Goal: Information Seeking & Learning: Learn about a topic

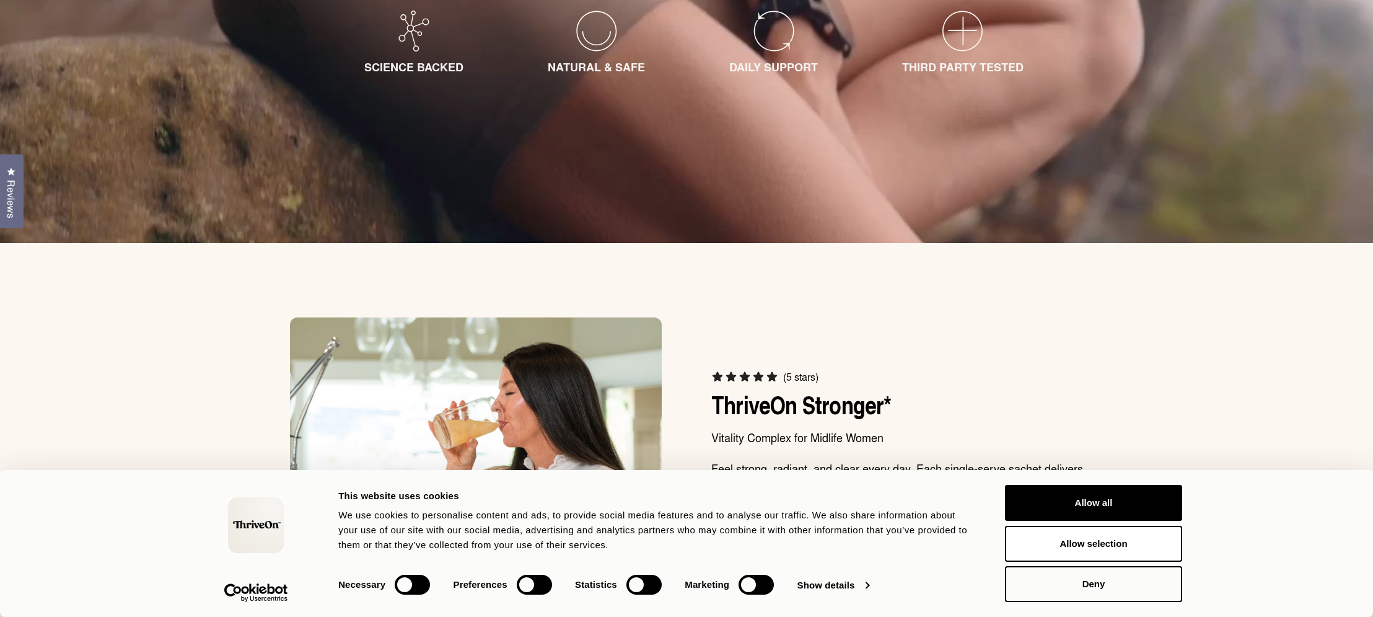
scroll to position [533, 0]
click at [1141, 508] on button "Allow all" at bounding box center [1093, 503] width 177 height 36
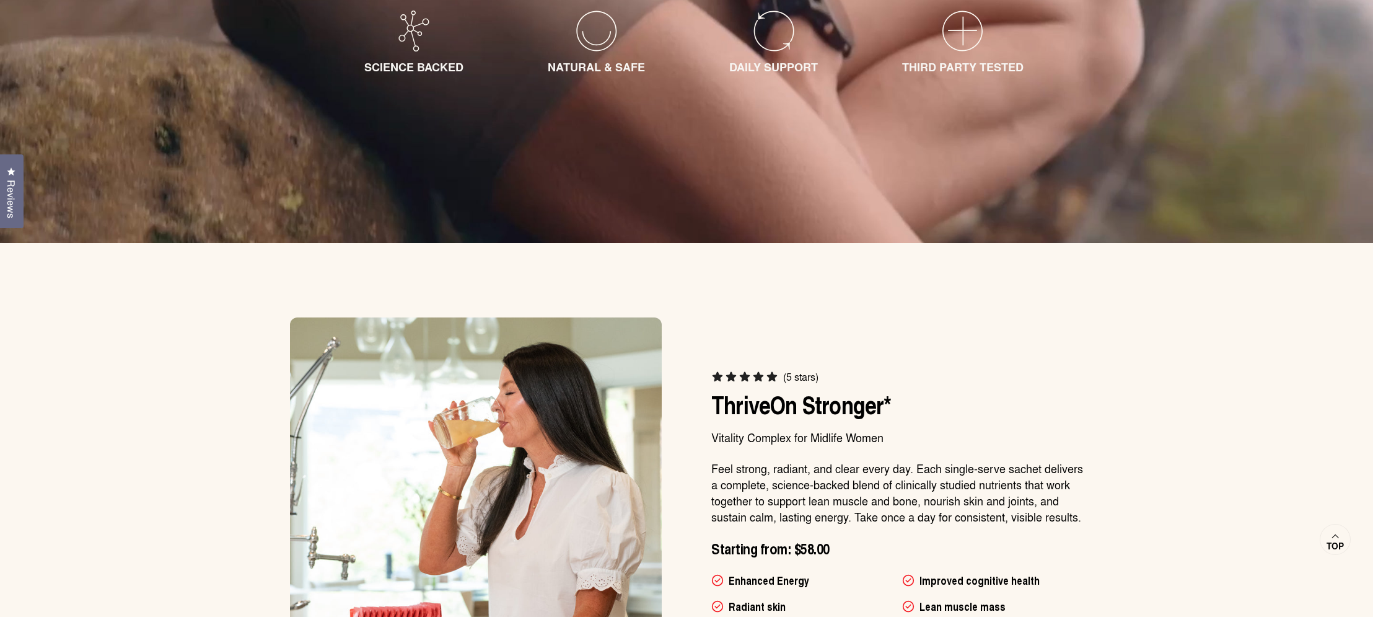
scroll to position [788, 0]
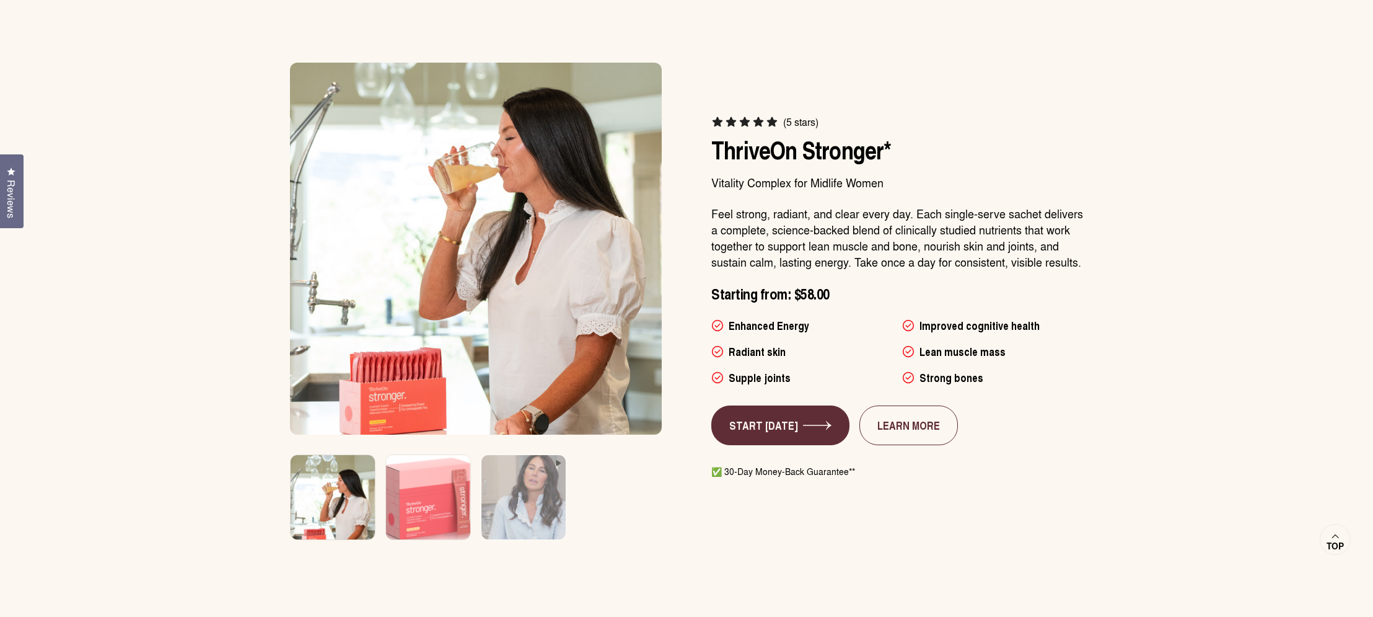
click at [424, 472] on img at bounding box center [428, 505] width 89 height 106
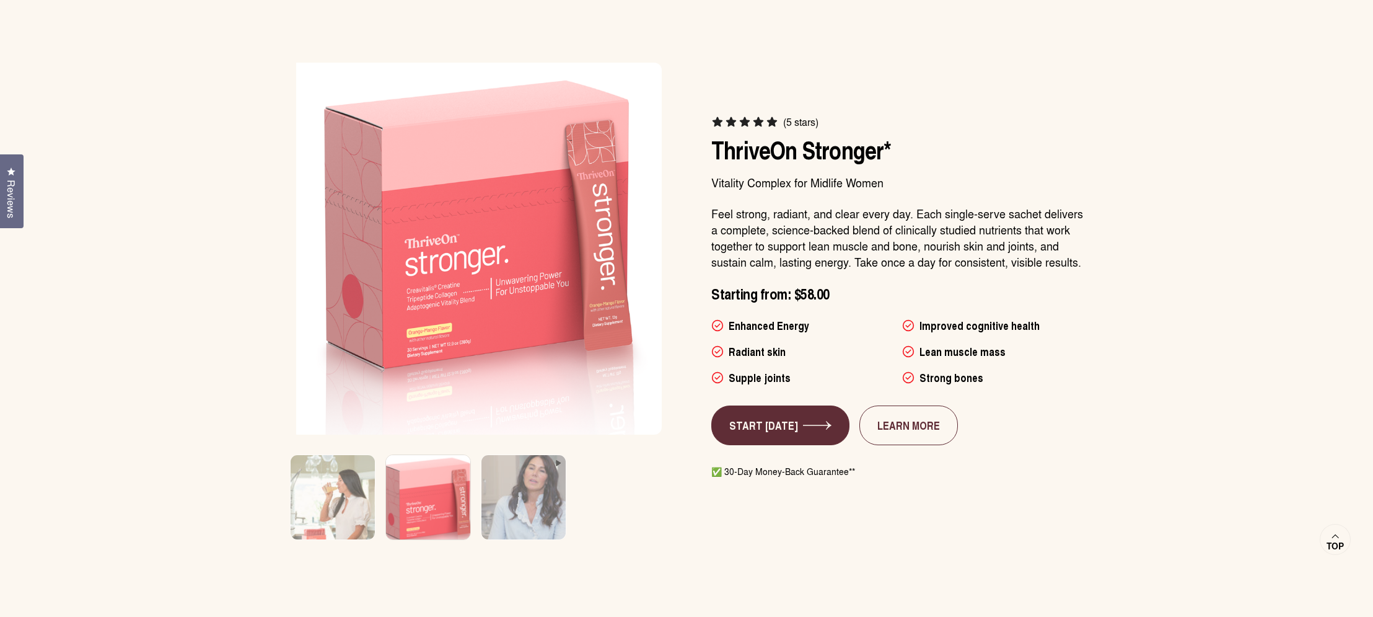
scroll to position [0, 383]
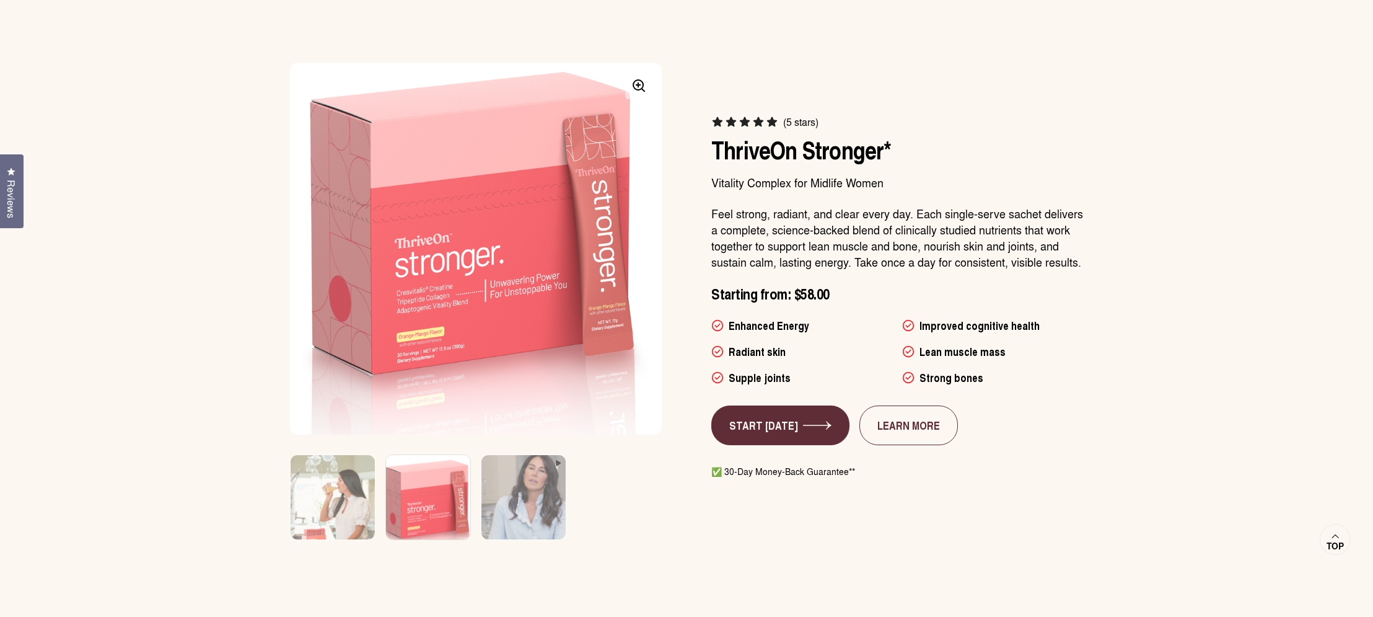
click at [462, 308] on img at bounding box center [476, 248] width 390 height 390
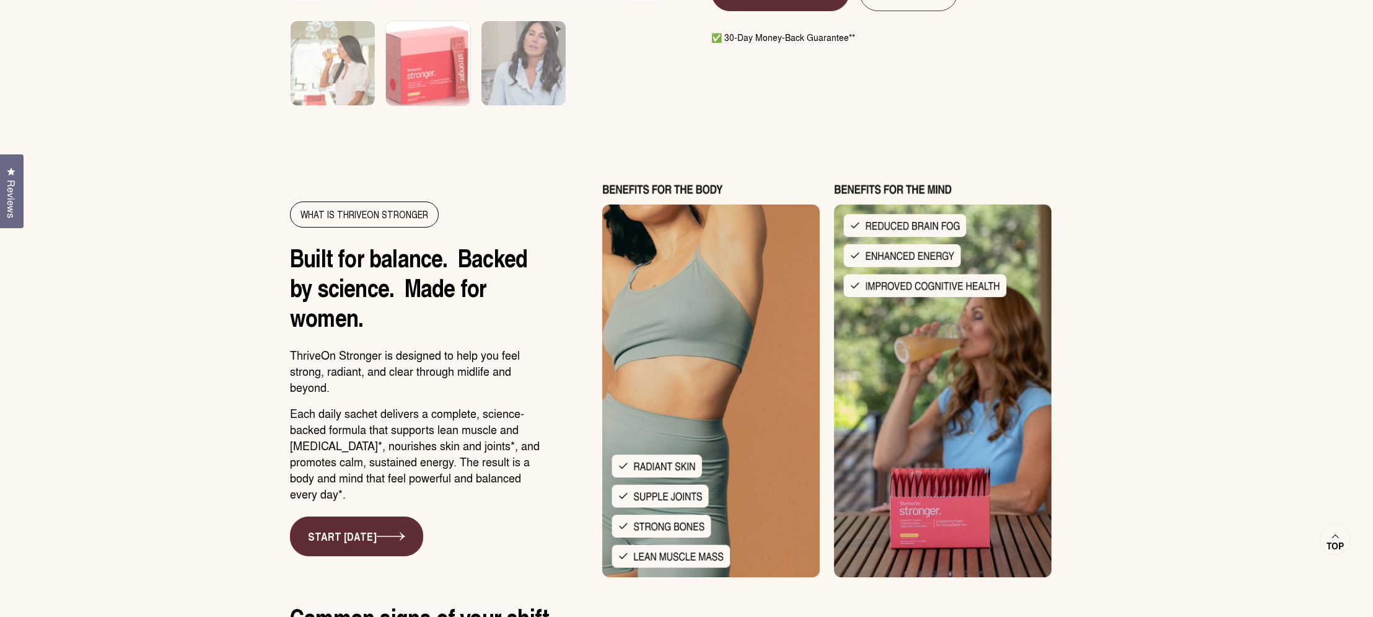
scroll to position [0, 0]
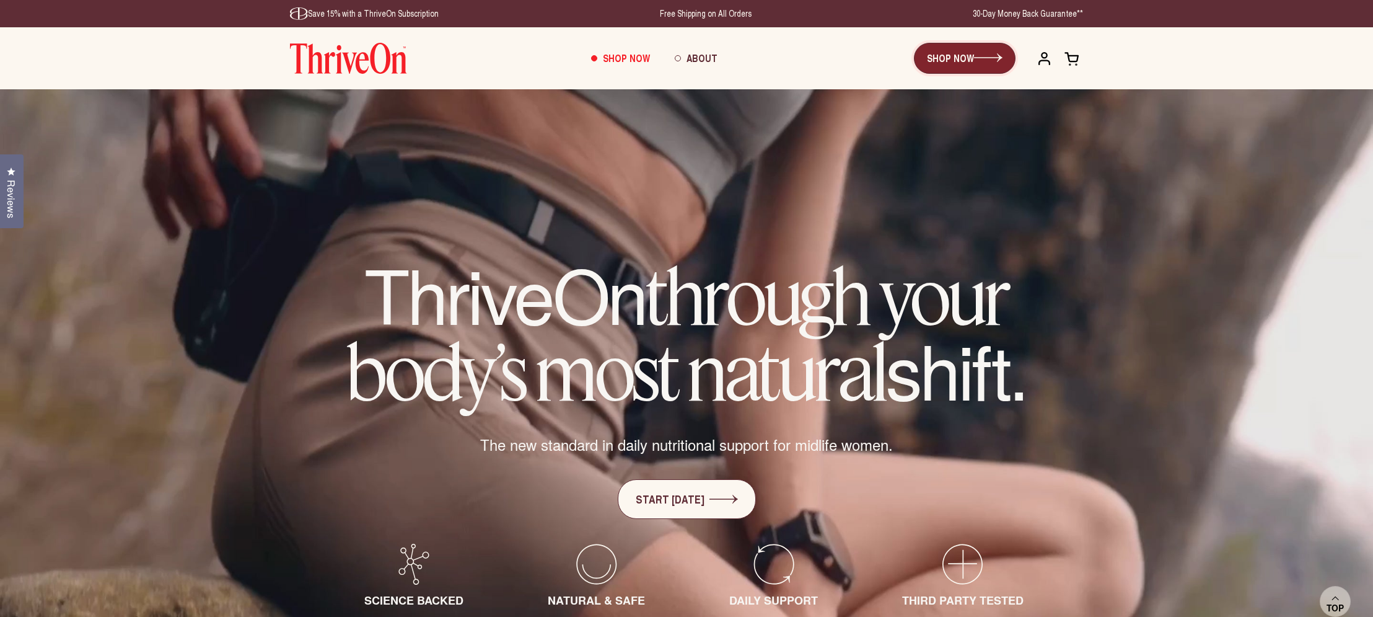
click at [966, 63] on link "SHOP NOW" at bounding box center [965, 58] width 102 height 31
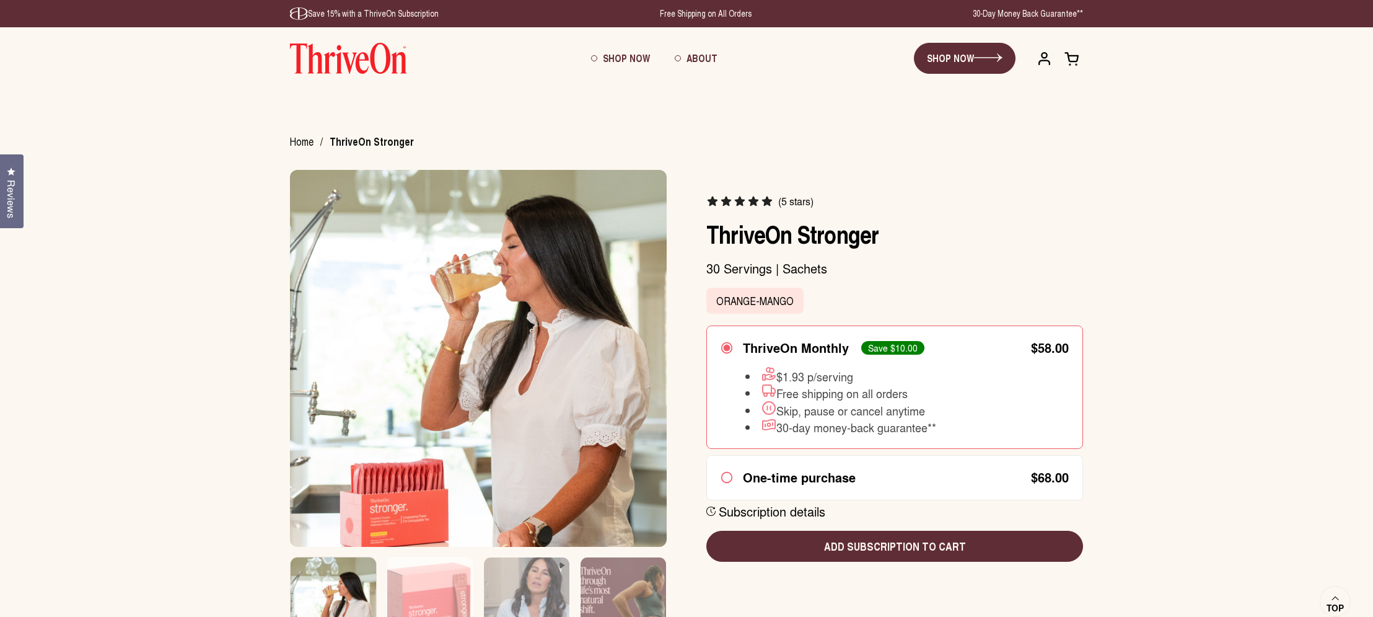
scroll to position [15, 0]
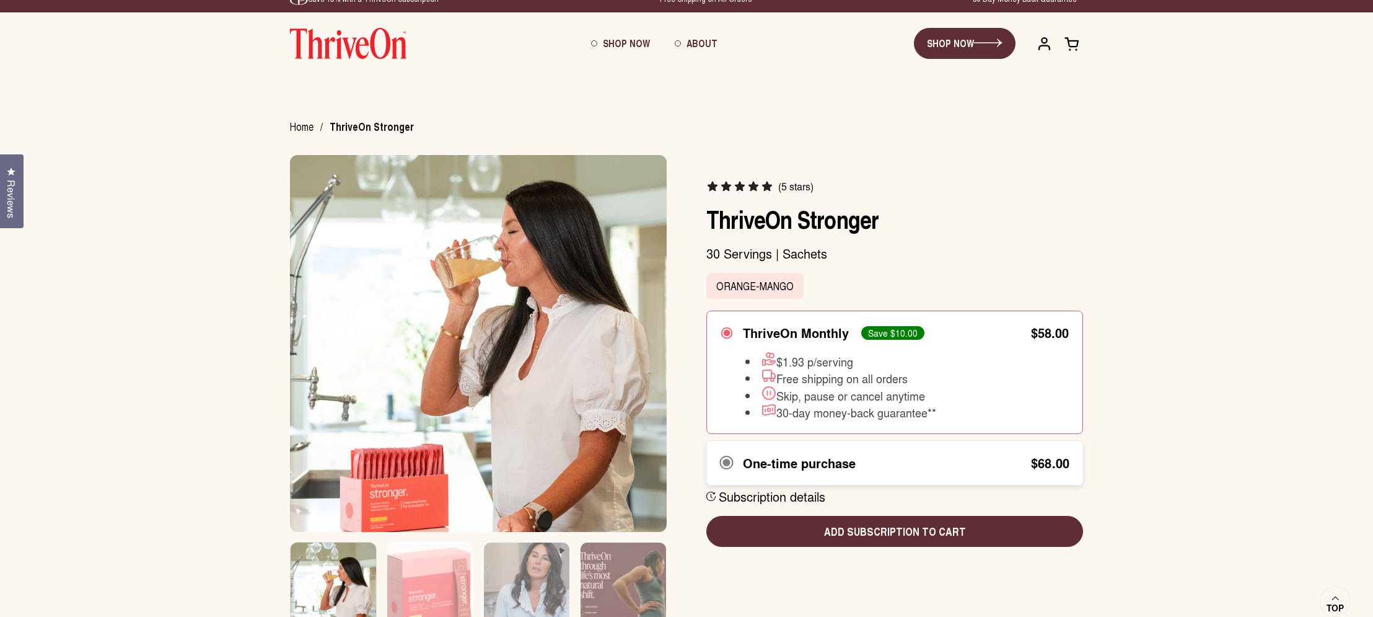
click at [964, 452] on div "One-time purchase $68.00" at bounding box center [894, 462] width 377 height 45
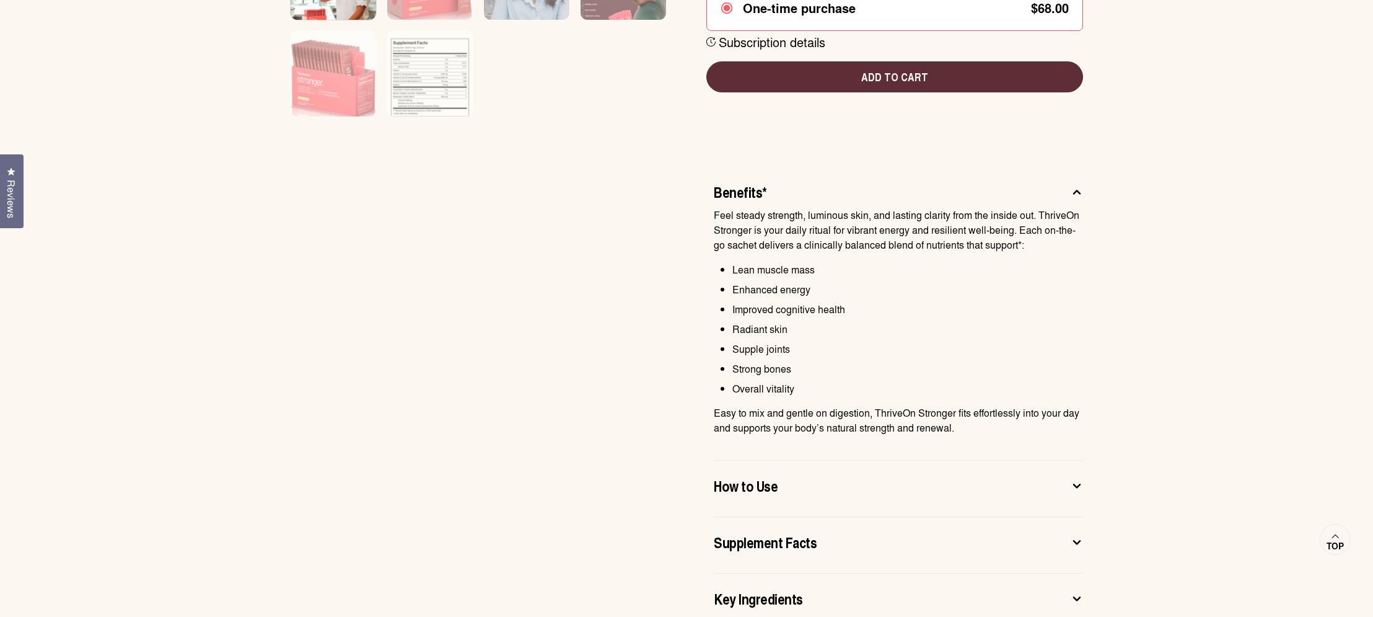
scroll to position [675, 0]
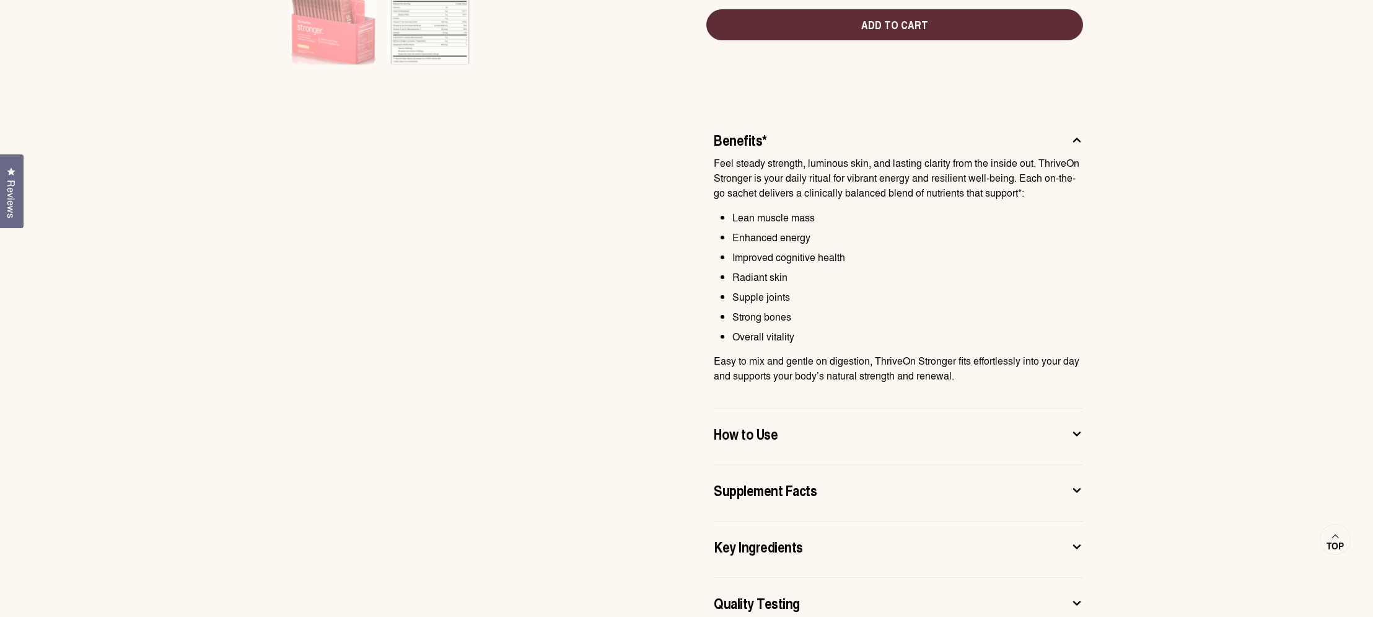
click at [1029, 446] on button "How to Use" at bounding box center [898, 436] width 369 height 26
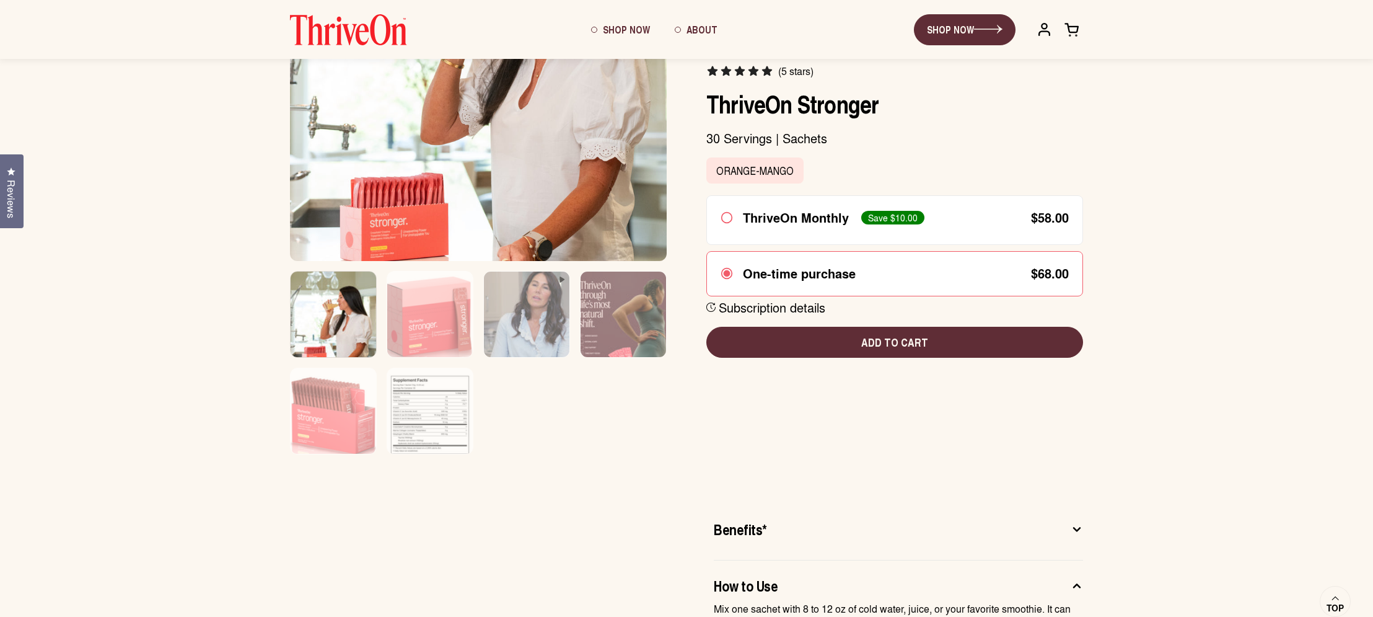
scroll to position [178, 0]
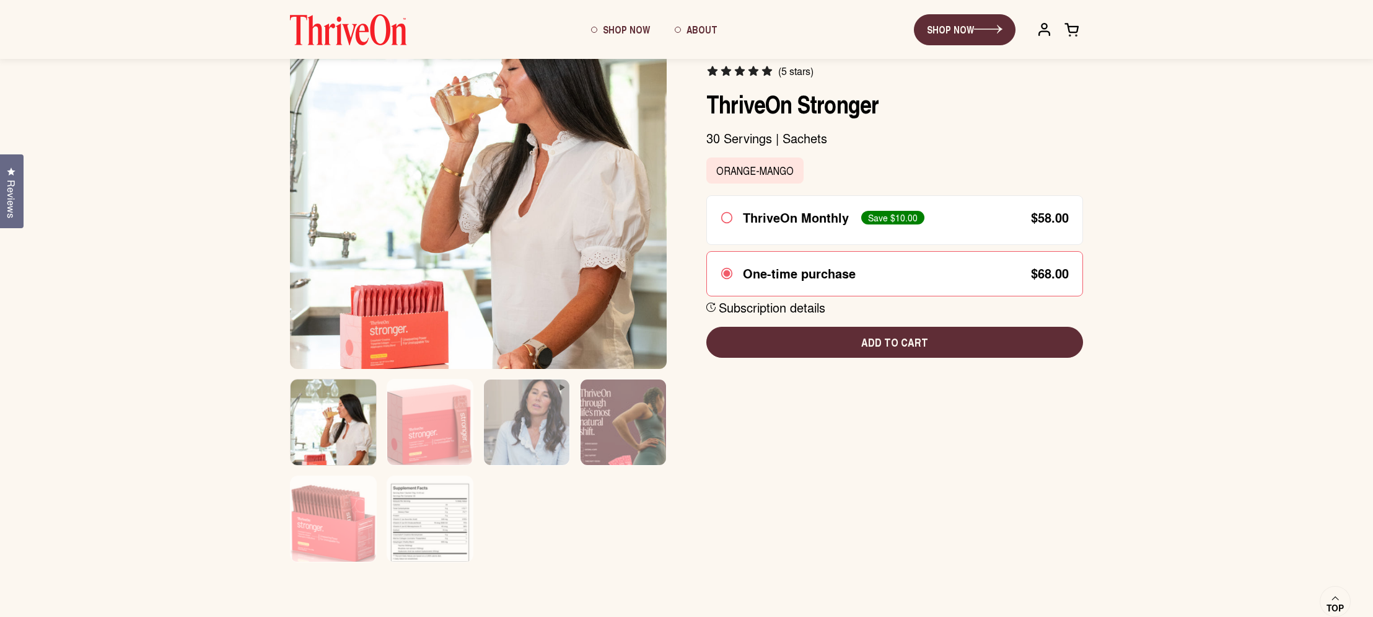
click at [475, 135] on img at bounding box center [478, 180] width 377 height 377
click at [482, 111] on img at bounding box center [478, 180] width 377 height 377
click at [482, 112] on img at bounding box center [478, 180] width 377 height 377
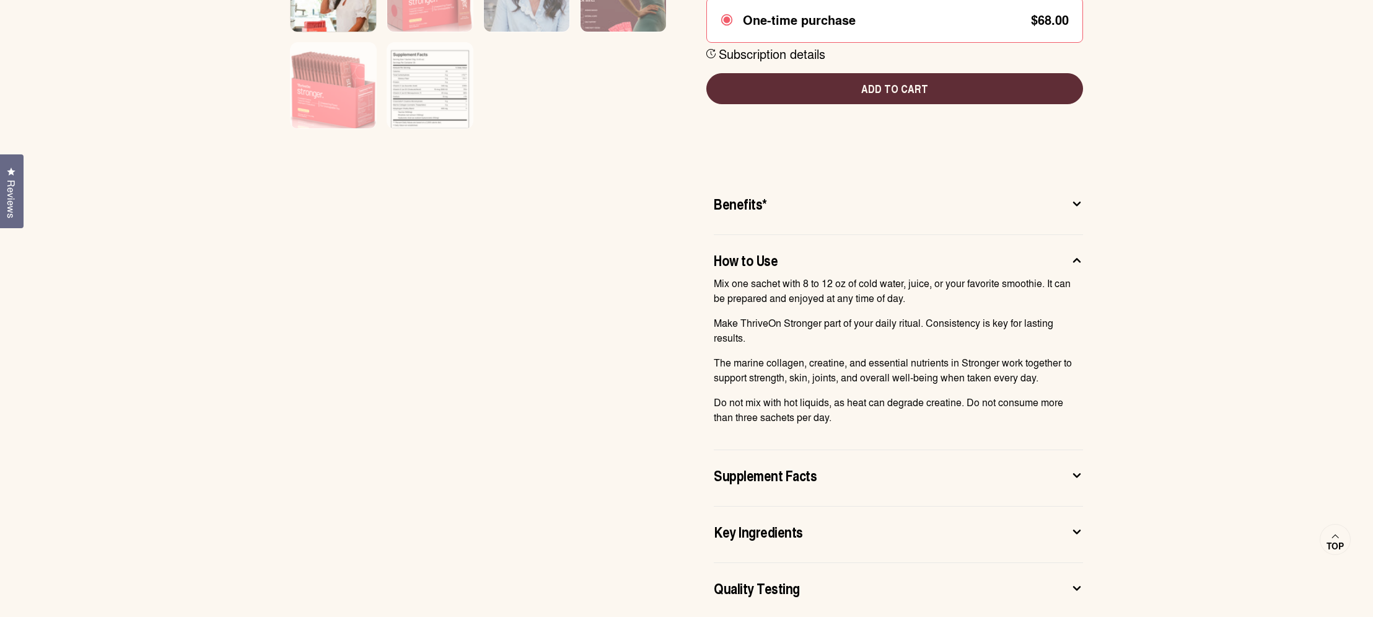
scroll to position [784, 0]
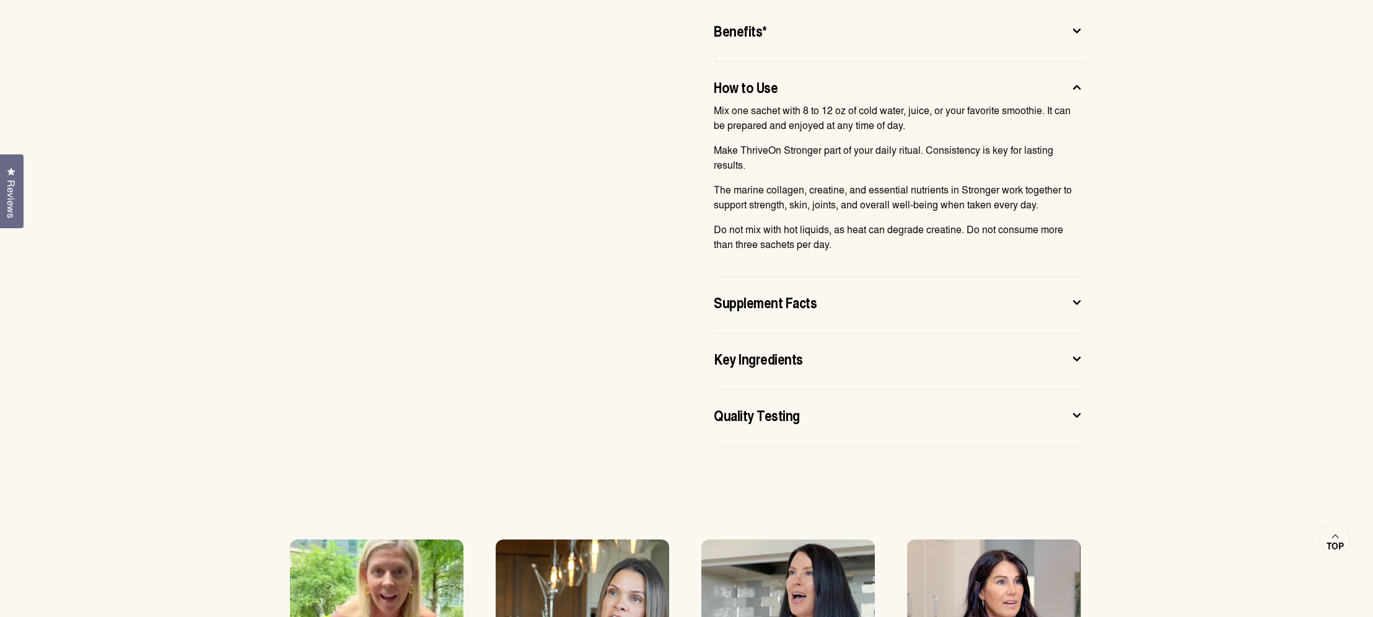
click at [1052, 319] on css-accordion-collapsible "Supplement Facts Other Ingredients: tapioca fiber, citric acid, natural flavors…" at bounding box center [898, 305] width 369 height 56
click at [1054, 313] on button "Supplement Facts" at bounding box center [898, 305] width 369 height 26
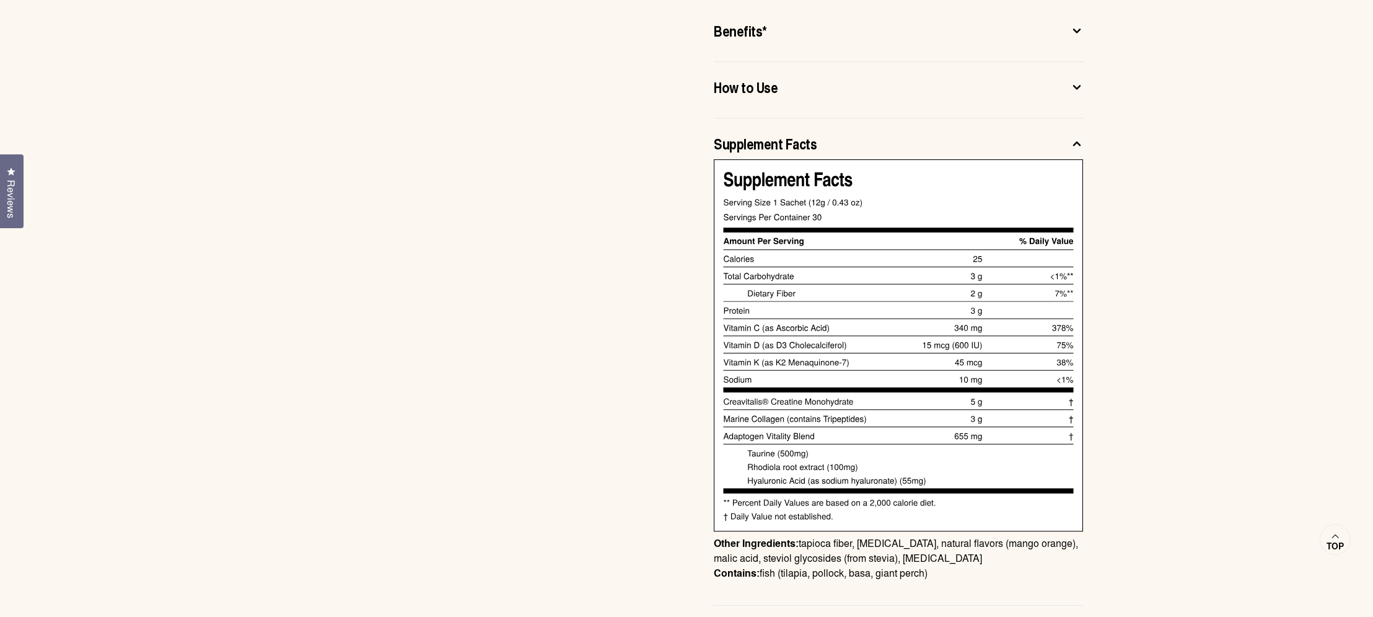
click at [998, 136] on div "Supplement Facts" at bounding box center [889, 143] width 350 height 20
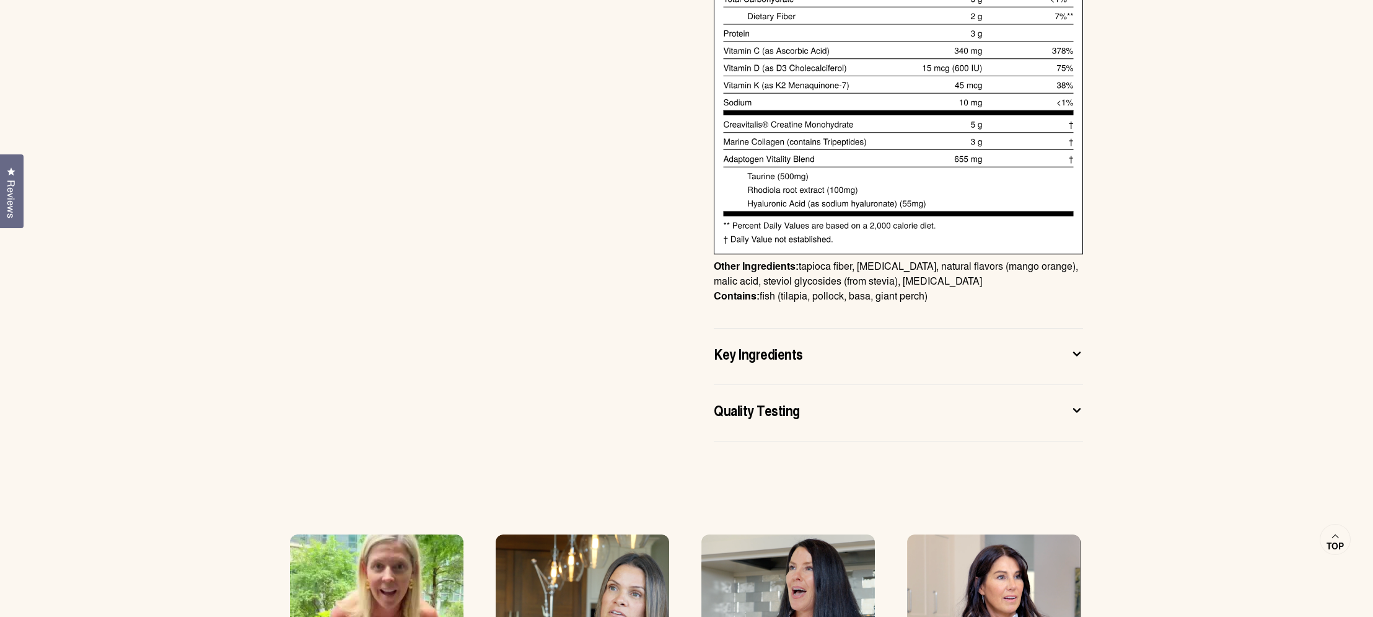
scroll to position [1182, 0]
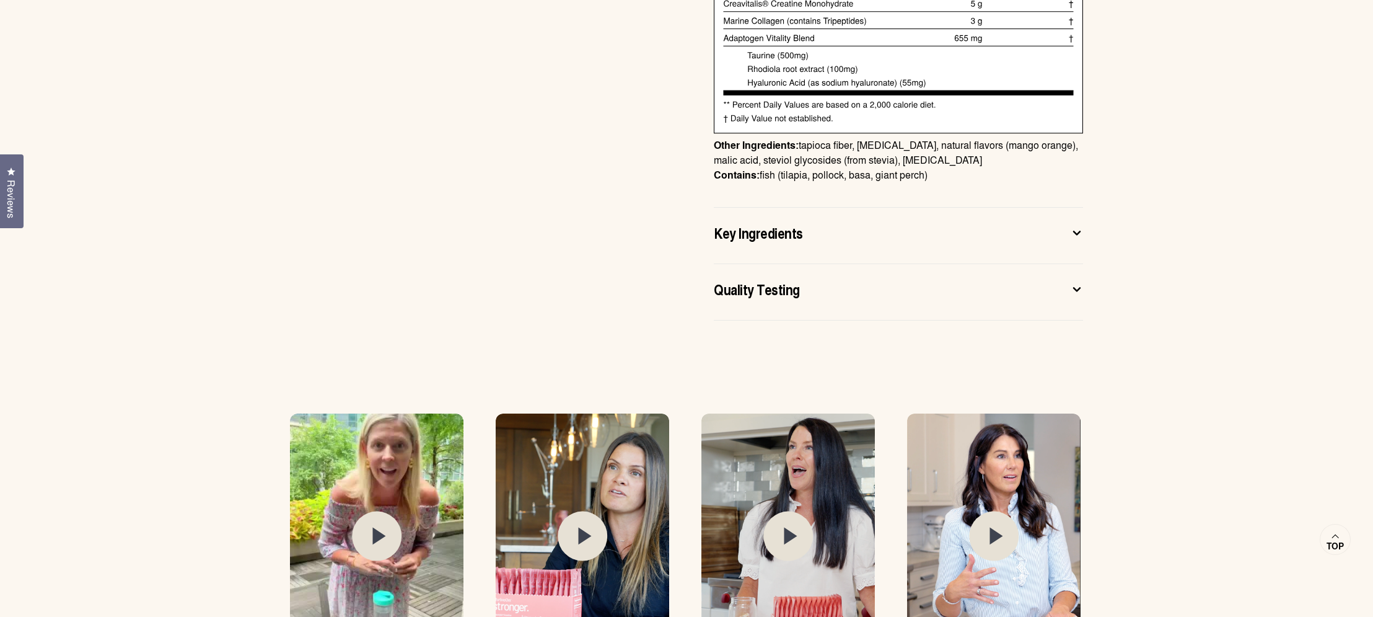
click at [976, 238] on div "Key Ingredients" at bounding box center [889, 232] width 350 height 20
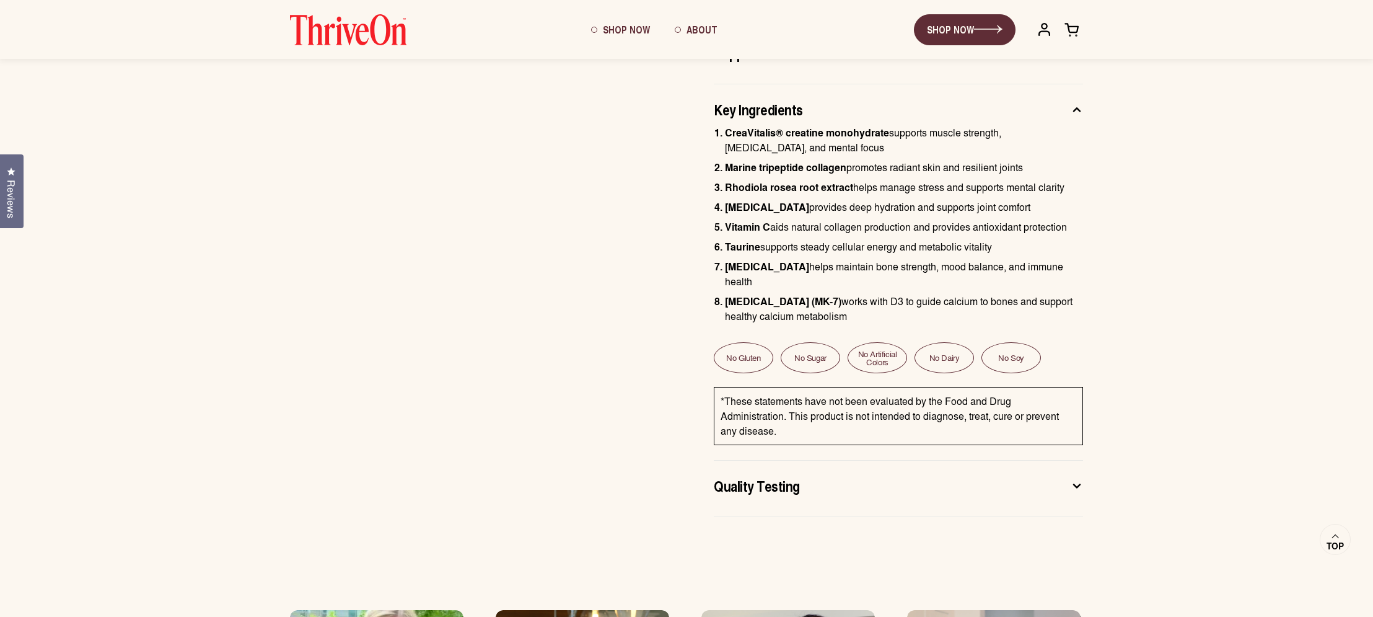
scroll to position [718, 0]
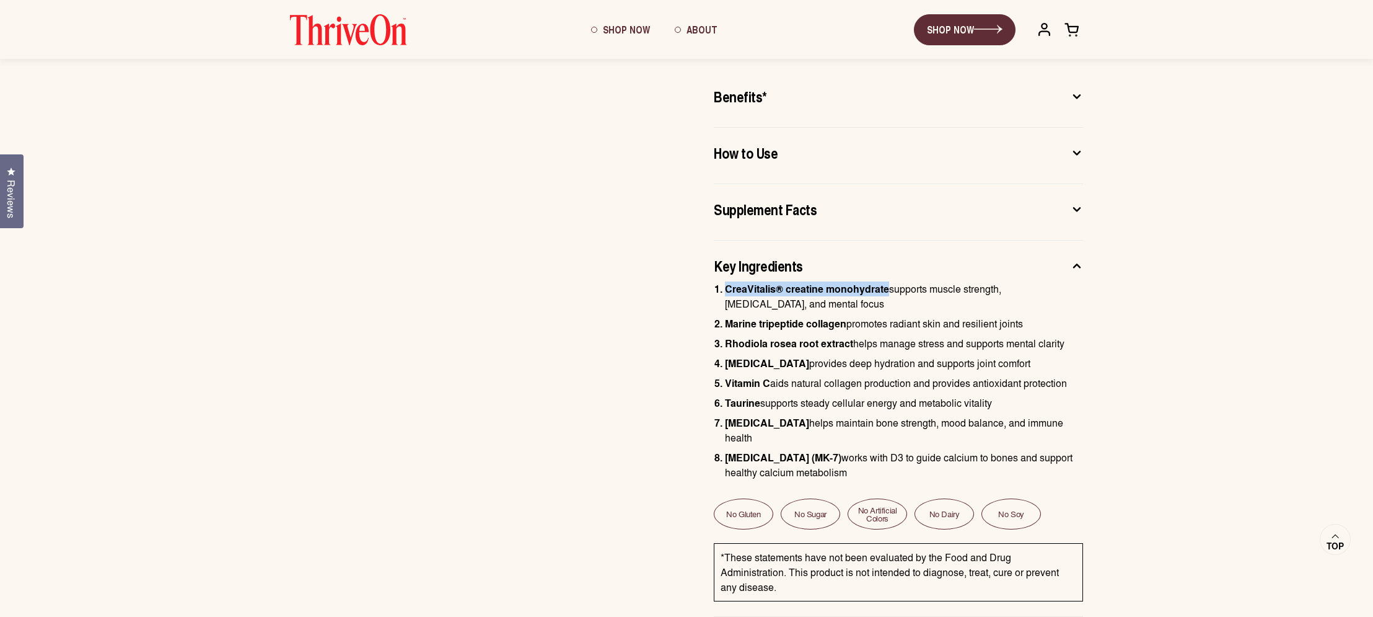
drag, startPoint x: 724, startPoint y: 287, endPoint x: 888, endPoint y: 291, distance: 164.3
click at [888, 291] on li "CreaVitalis® creatine monohydrate supports muscle strength, bone health, and me…" at bounding box center [904, 296] width 358 height 30
copy strong "CreaVitalis® creatine monohydrate"
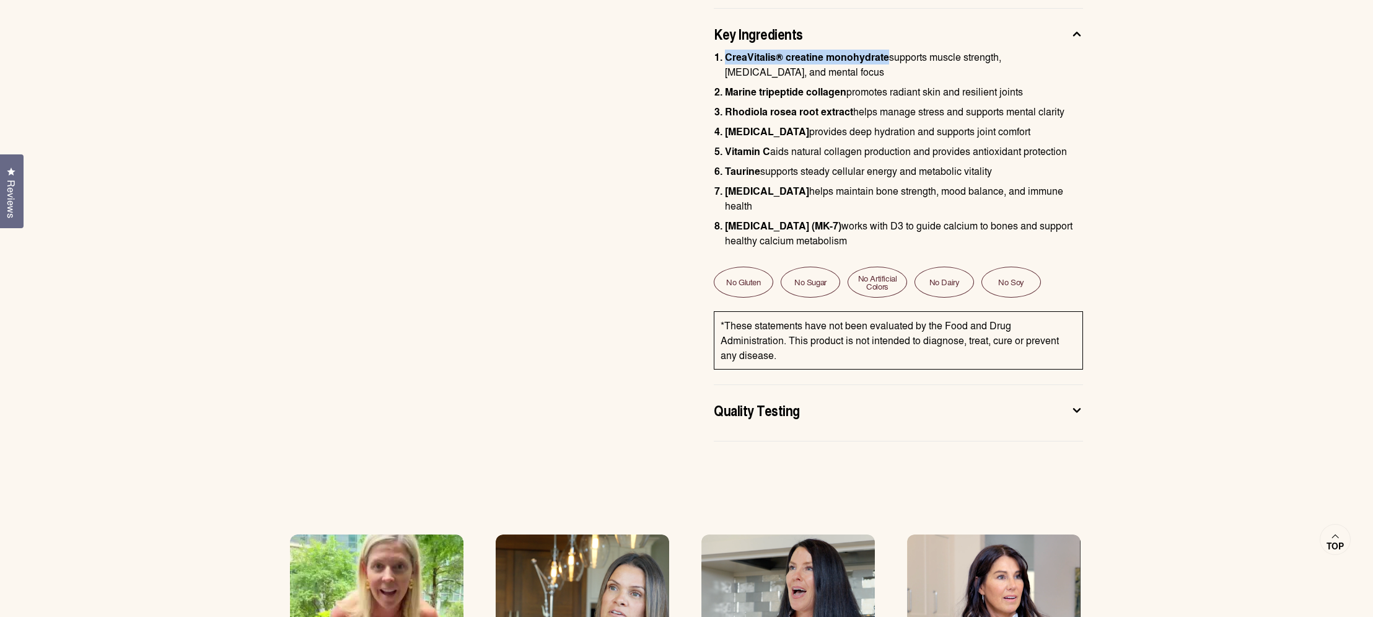
scroll to position [1147, 0]
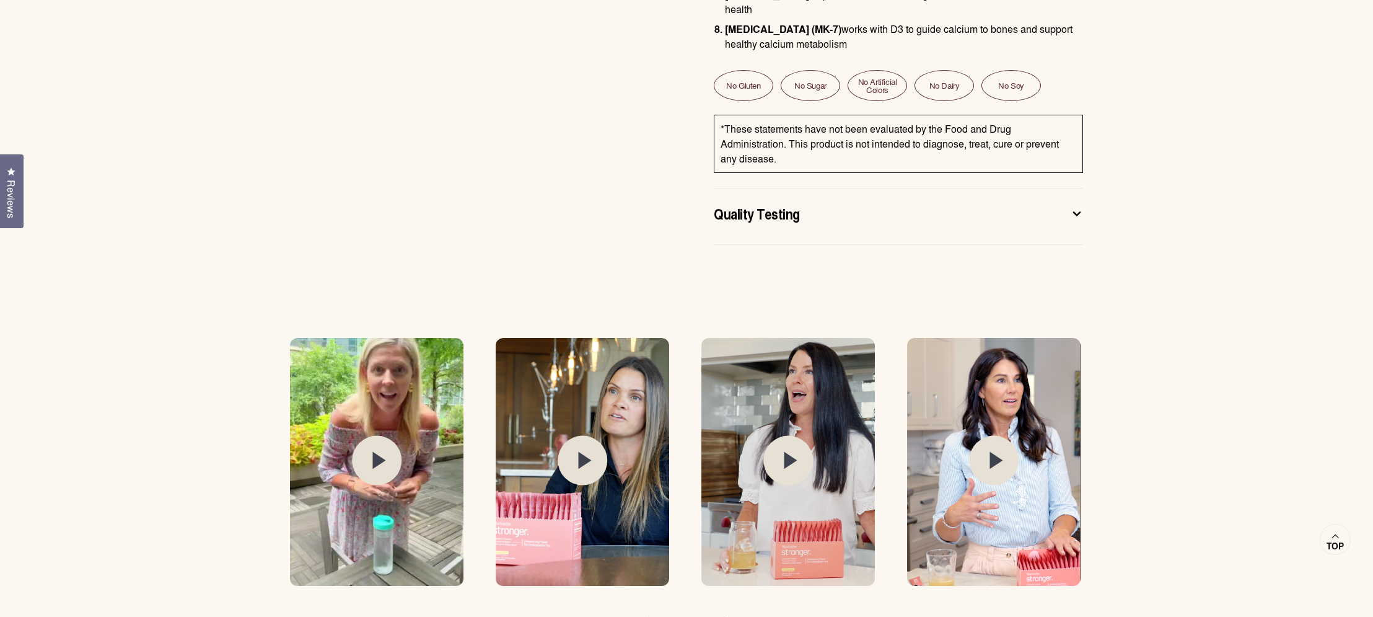
click at [1052, 203] on div "Quality Testing" at bounding box center [889, 213] width 350 height 20
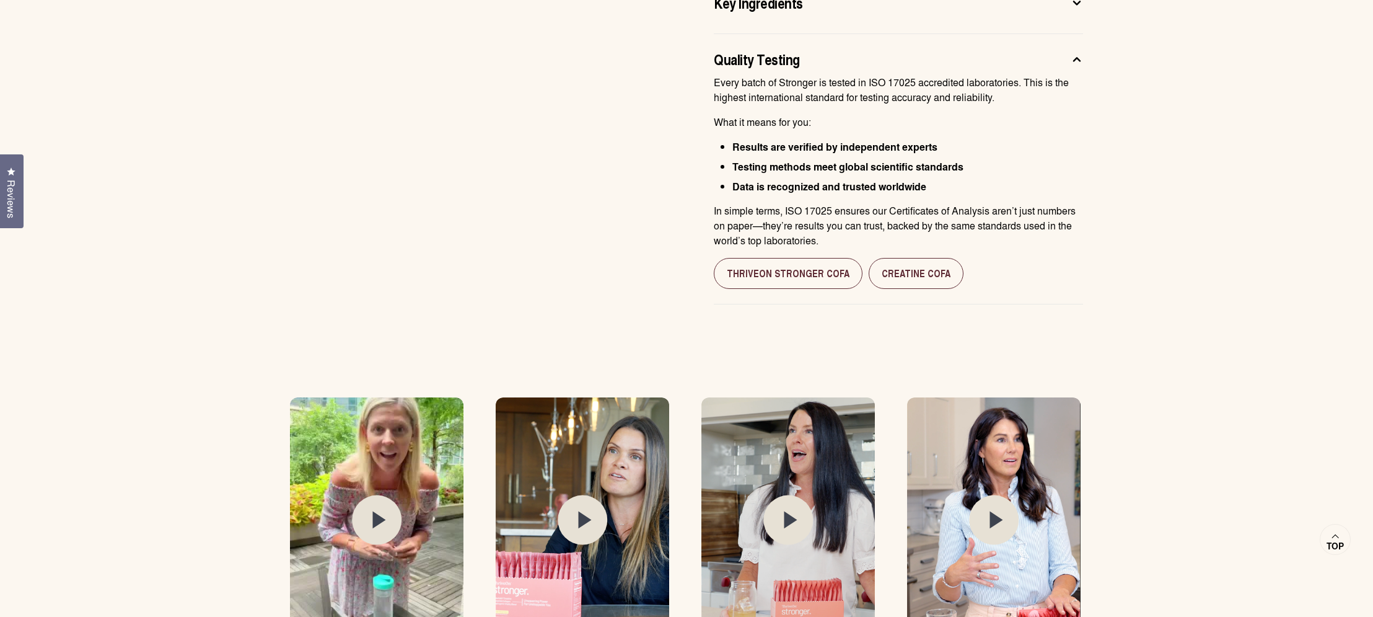
scroll to position [997, 0]
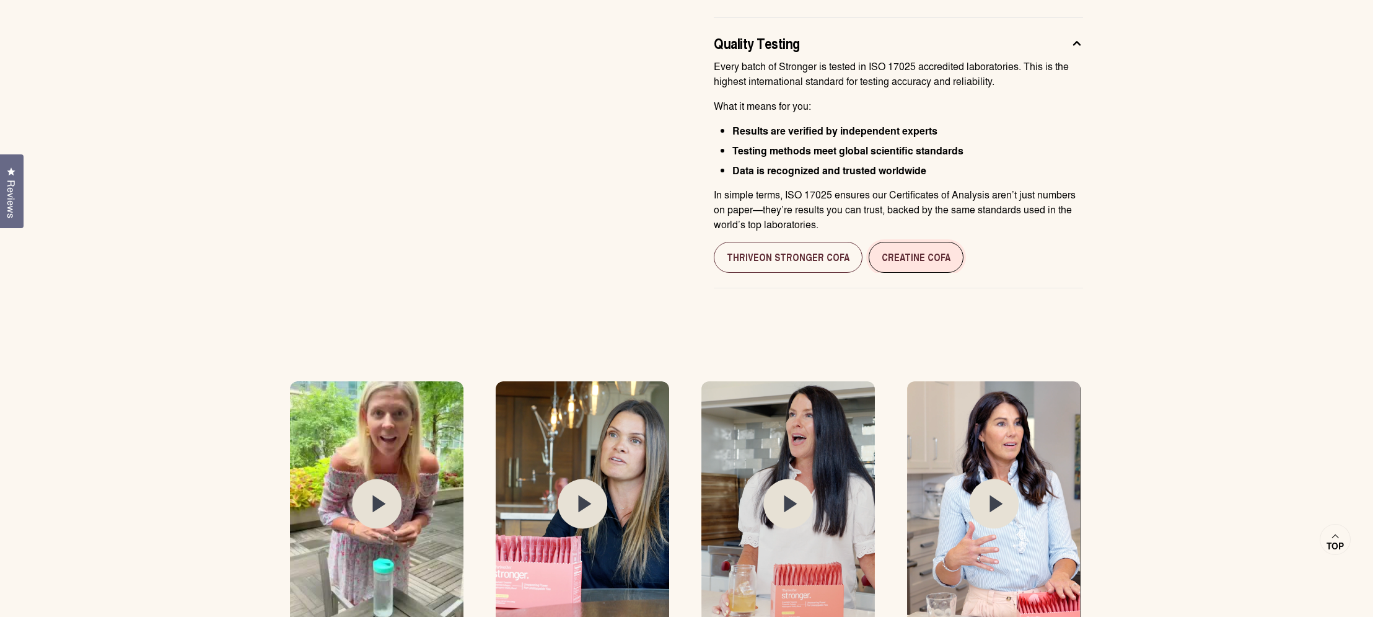
click at [916, 262] on link "Creatine CofA" at bounding box center [916, 257] width 95 height 31
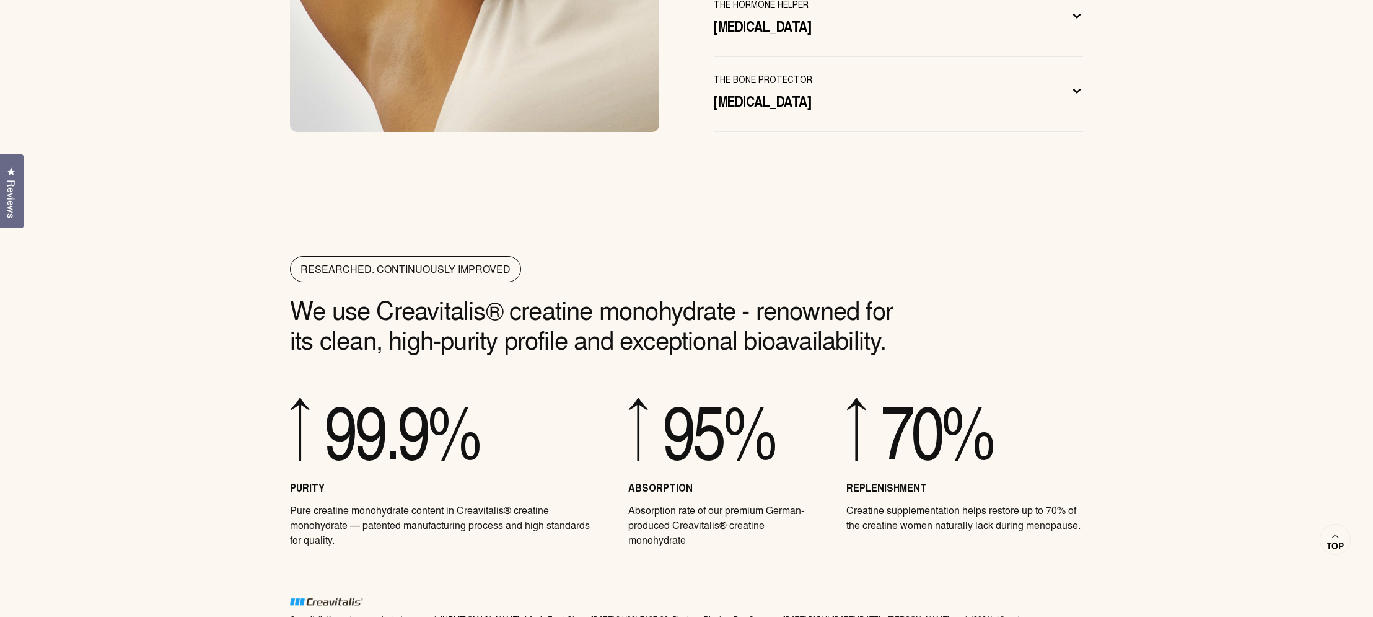
scroll to position [4605, 0]
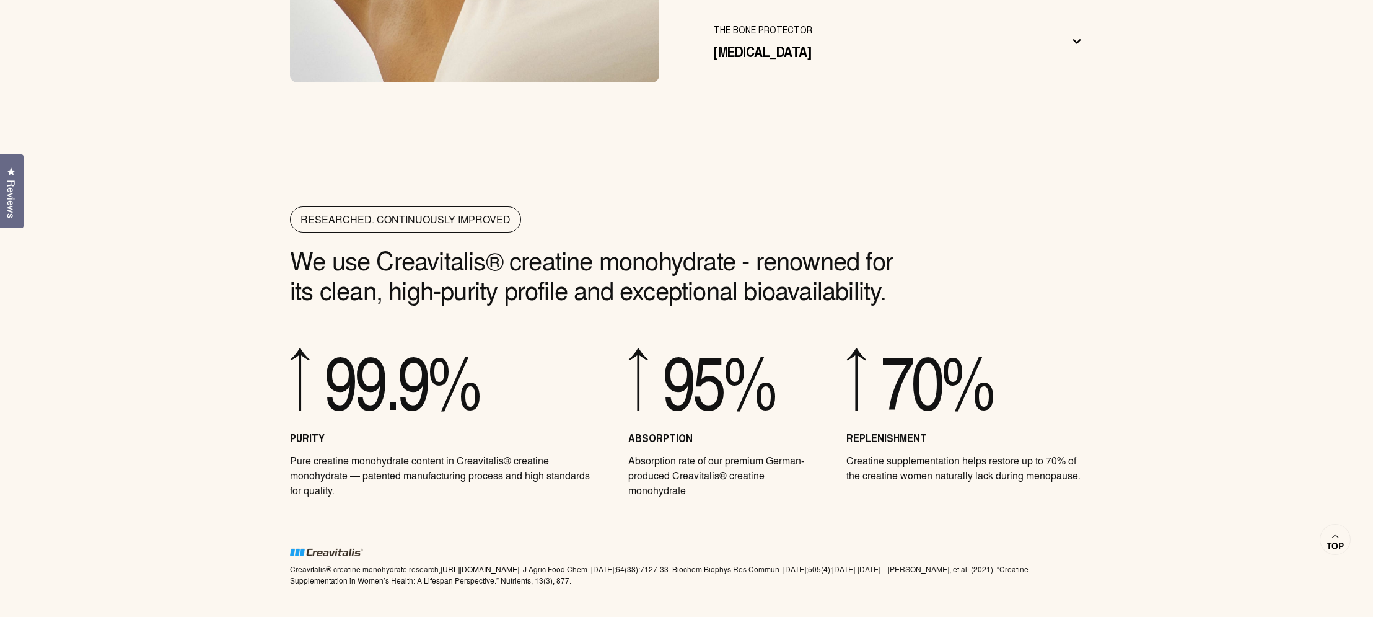
drag, startPoint x: 291, startPoint y: 541, endPoint x: 627, endPoint y: 555, distance: 335.6
click at [627, 555] on div "RESEARCHED. CONTINUOUSLY IMPROVED We use Creavitalis® creatine monohydrate - re…" at bounding box center [686, 400] width 843 height 389
copy p "Creavitalis® creatine monohydrate research, [URL][DOMAIN_NAME] | J Agric Food C…"
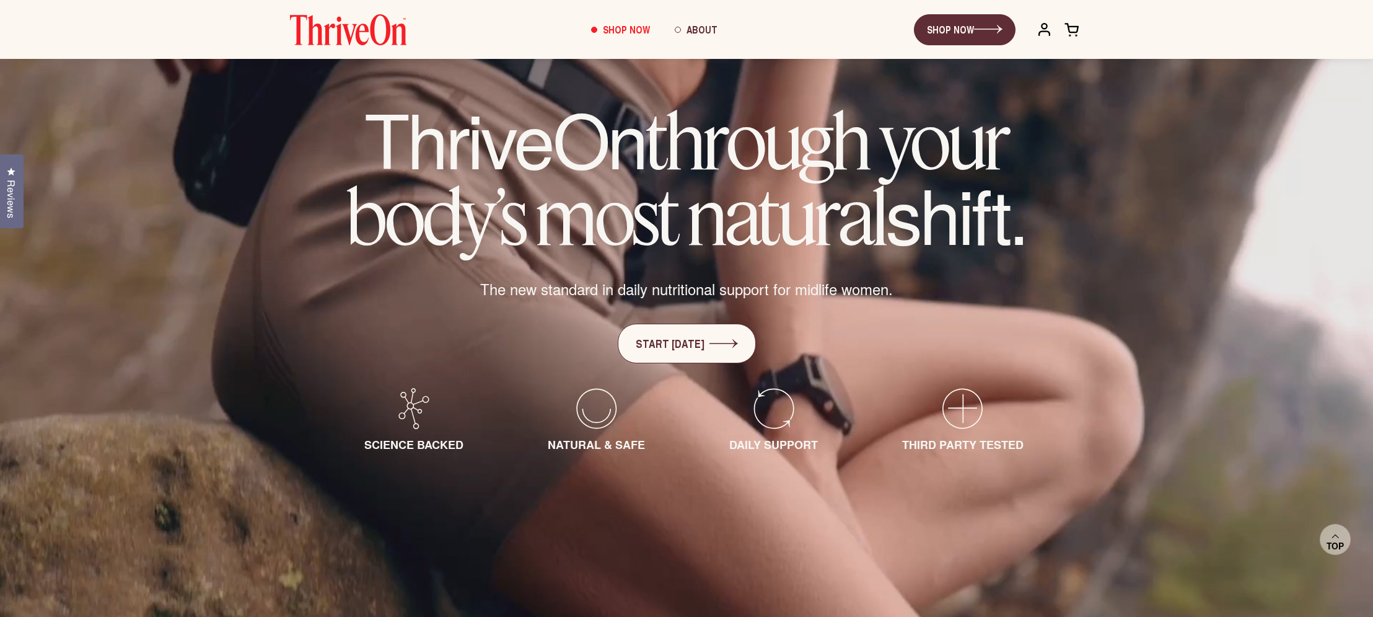
scroll to position [0, 0]
